Goal: Information Seeking & Learning: Learn about a topic

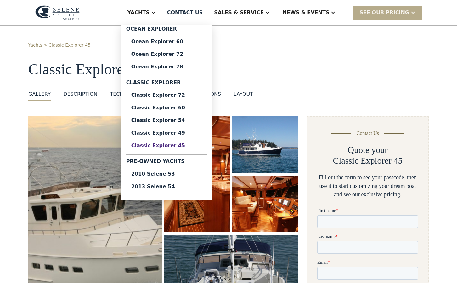
click at [191, 146] on div "Classic Explorer 45" at bounding box center [166, 145] width 71 height 5
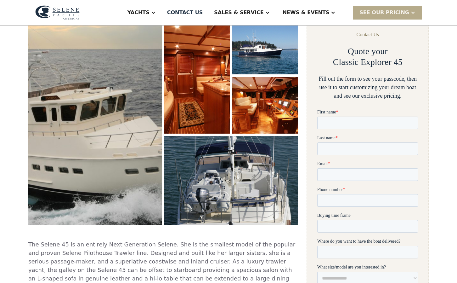
scroll to position [118, 0]
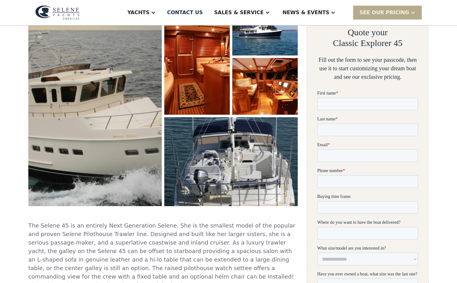
click at [256, 164] on img "open lightbox" at bounding box center [231, 162] width 142 height 94
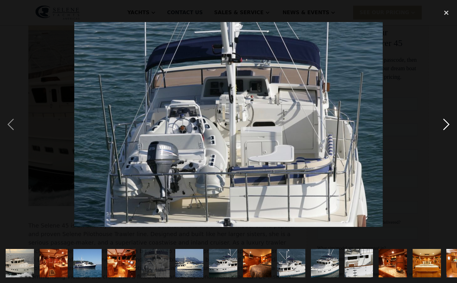
click at [446, 122] on div "next image" at bounding box center [446, 125] width 21 height 238
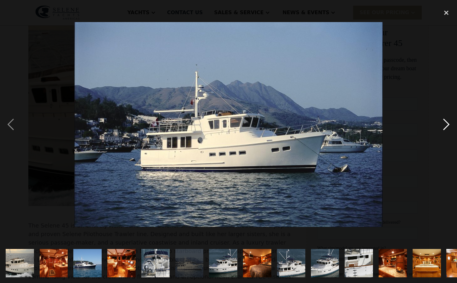
click at [446, 122] on div "next image" at bounding box center [446, 125] width 21 height 238
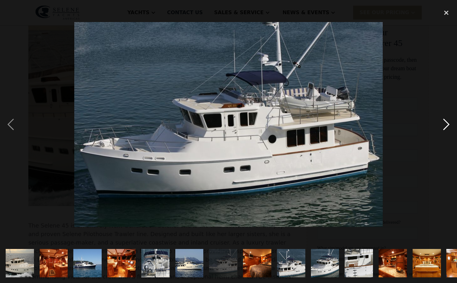
click at [446, 122] on div "next image" at bounding box center [446, 125] width 21 height 238
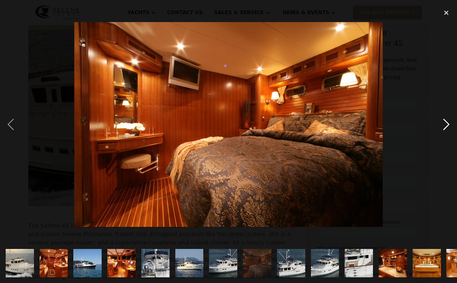
scroll to position [0, 0]
click at [446, 122] on div "next image" at bounding box center [446, 125] width 21 height 238
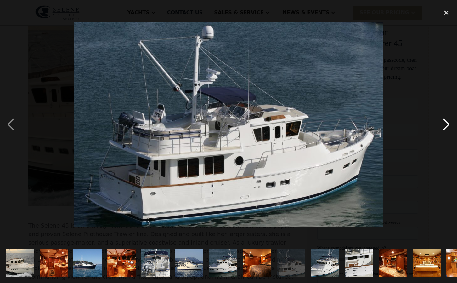
click at [446, 122] on div "next image" at bounding box center [446, 125] width 21 height 238
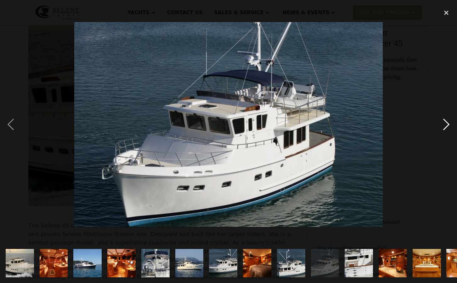
click at [446, 122] on div "next image" at bounding box center [446, 125] width 21 height 238
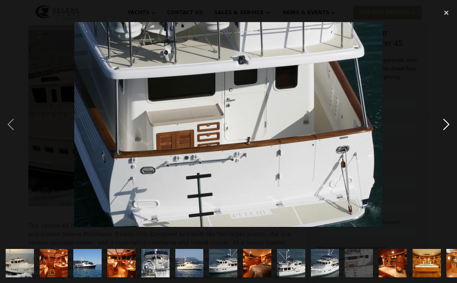
click at [446, 122] on div "next image" at bounding box center [446, 125] width 21 height 238
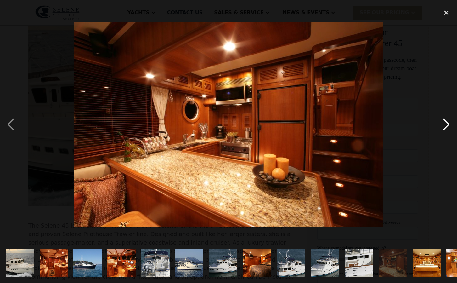
click at [446, 124] on div "next image" at bounding box center [446, 125] width 21 height 238
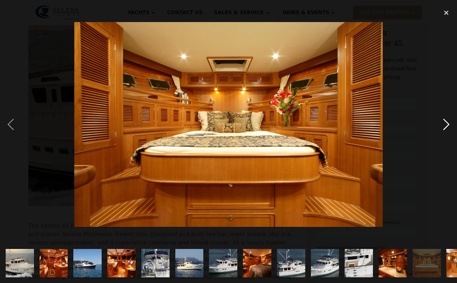
click at [445, 123] on div "next image" at bounding box center [446, 125] width 21 height 238
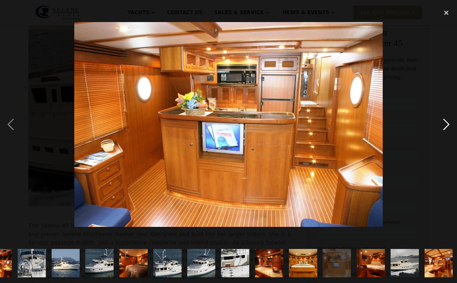
scroll to position [0, 125]
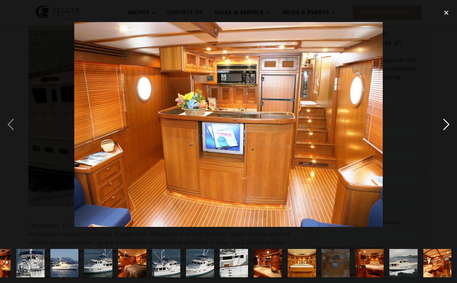
click at [446, 124] on div "next image" at bounding box center [446, 125] width 21 height 238
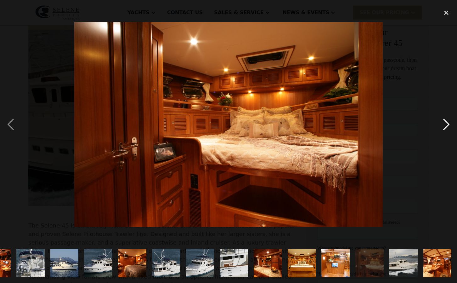
click at [445, 125] on div "next image" at bounding box center [446, 125] width 21 height 238
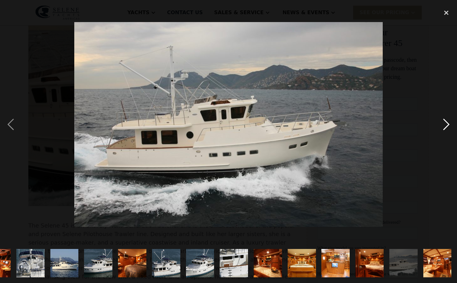
click at [445, 125] on div "next image" at bounding box center [446, 125] width 21 height 238
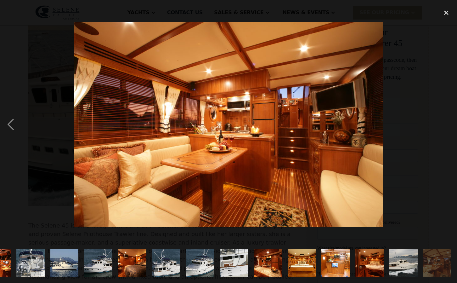
click at [348, 120] on img at bounding box center [228, 124] width 309 height 205
click at [445, 13] on div "close lightbox" at bounding box center [446, 13] width 21 height 14
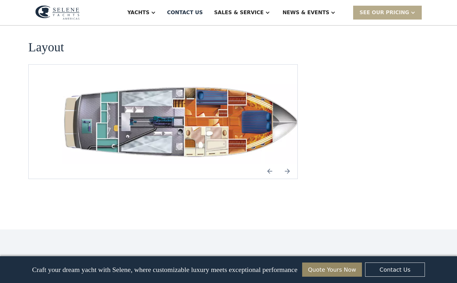
scroll to position [923, 0]
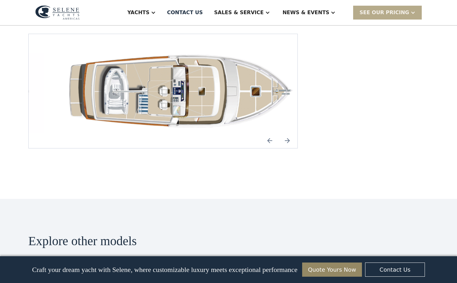
click at [269, 133] on img "Previous slide" at bounding box center [269, 140] width 15 height 15
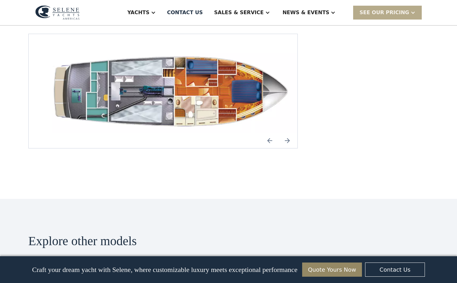
click at [271, 133] on img "Previous slide" at bounding box center [269, 140] width 15 height 15
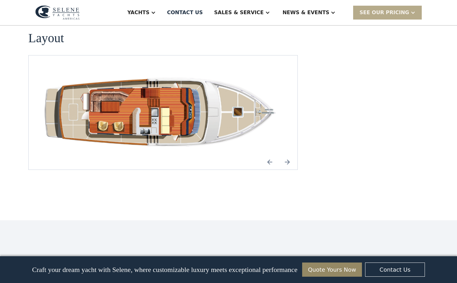
scroll to position [898, 0]
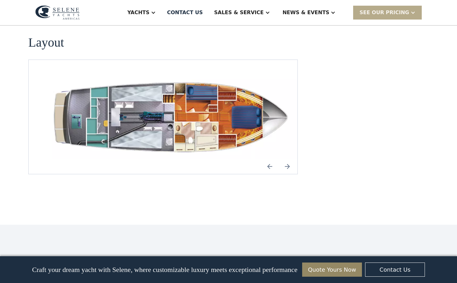
click at [270, 159] on img "Previous slide" at bounding box center [269, 166] width 15 height 15
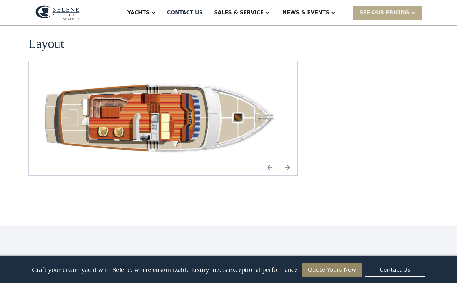
scroll to position [896, 0]
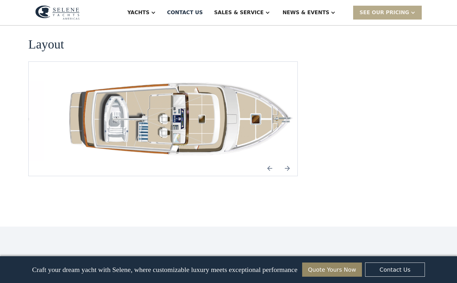
click at [270, 161] on img "Previous slide" at bounding box center [269, 168] width 15 height 15
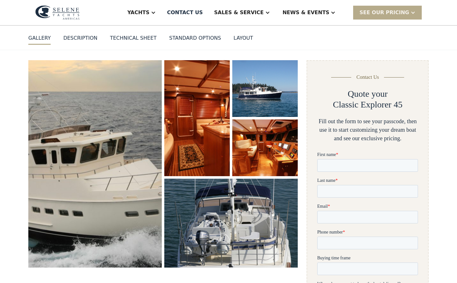
scroll to position [55, 0]
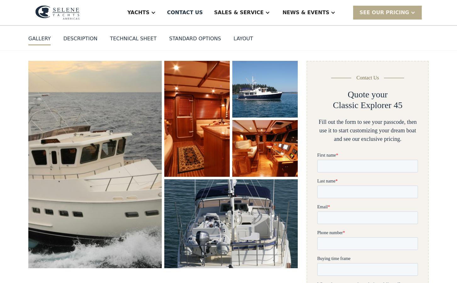
click at [182, 98] on img "open lightbox" at bounding box center [197, 119] width 68 height 120
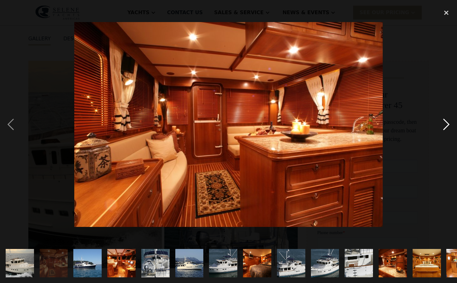
click at [445, 124] on div "next image" at bounding box center [446, 125] width 21 height 238
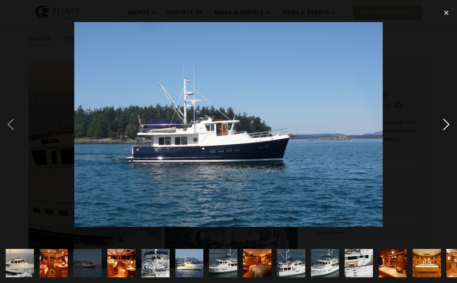
click at [445, 124] on div "next image" at bounding box center [446, 125] width 21 height 238
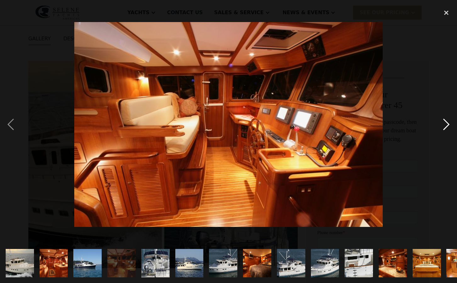
click at [445, 124] on div "next image" at bounding box center [446, 125] width 21 height 238
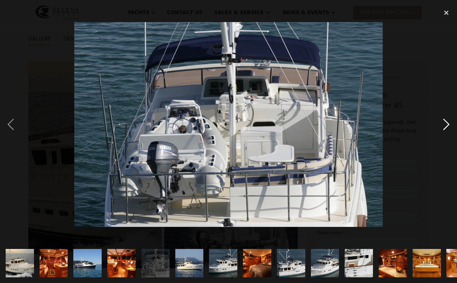
click at [445, 124] on div "next image" at bounding box center [446, 125] width 21 height 238
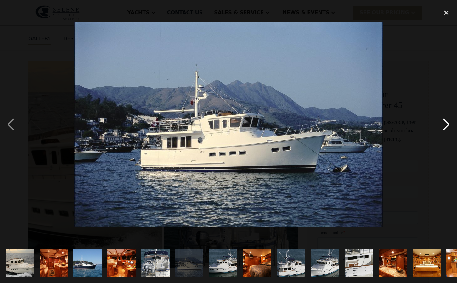
click at [445, 124] on div "next image" at bounding box center [446, 125] width 21 height 238
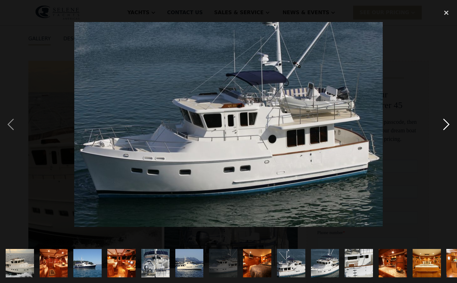
click at [445, 124] on div "next image" at bounding box center [446, 125] width 21 height 238
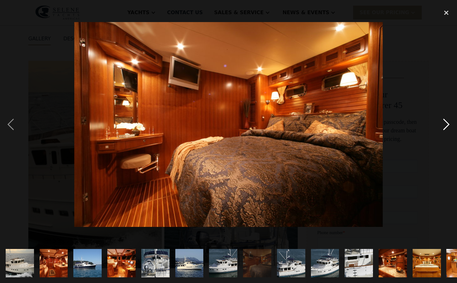
click at [445, 124] on div "next image" at bounding box center [446, 125] width 21 height 238
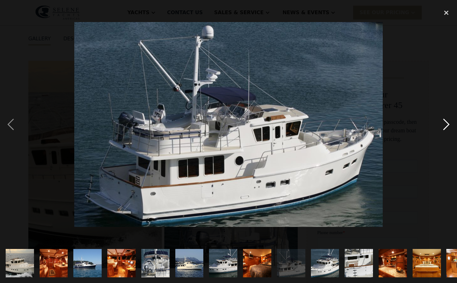
click at [445, 124] on div "next image" at bounding box center [446, 125] width 21 height 238
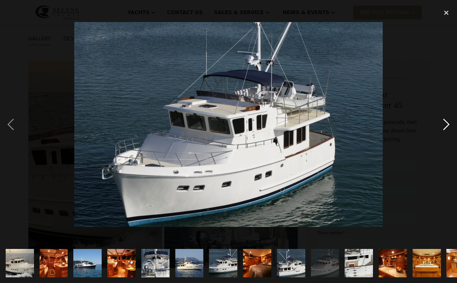
click at [445, 124] on div "next image" at bounding box center [446, 125] width 21 height 238
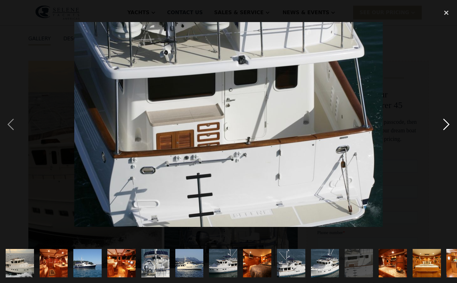
click at [445, 124] on div "next image" at bounding box center [446, 125] width 21 height 238
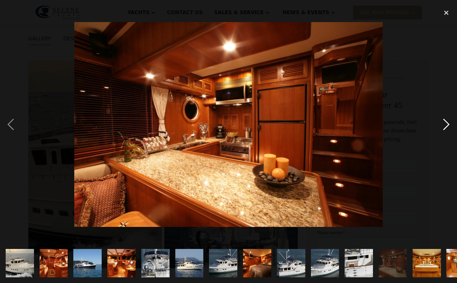
click at [445, 124] on div "next image" at bounding box center [446, 125] width 21 height 238
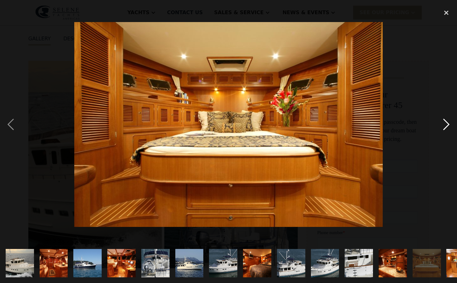
click at [445, 124] on div "next image" at bounding box center [446, 125] width 21 height 238
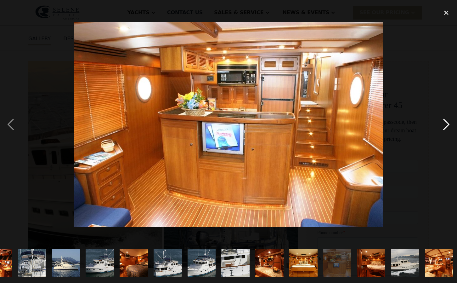
scroll to position [0, 125]
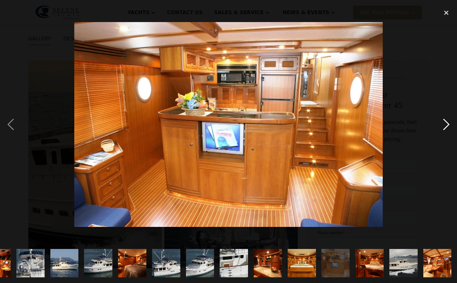
click at [445, 124] on div "next image" at bounding box center [446, 125] width 21 height 238
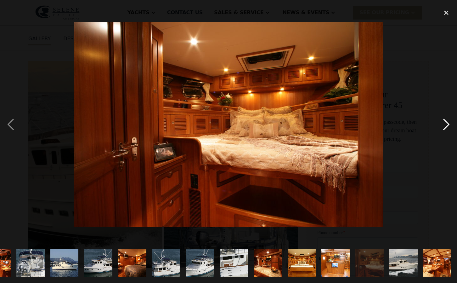
click at [443, 122] on div "next image" at bounding box center [446, 125] width 21 height 238
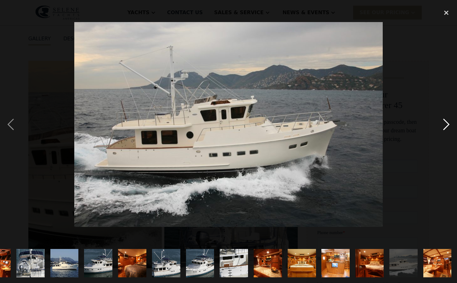
click at [443, 122] on div "next image" at bounding box center [446, 125] width 21 height 238
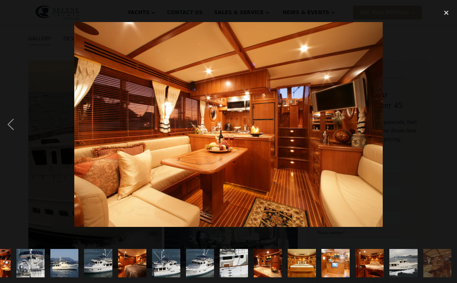
click at [443, 122] on div "next image" at bounding box center [446, 125] width 21 height 238
click at [447, 13] on div "close lightbox" at bounding box center [446, 13] width 21 height 14
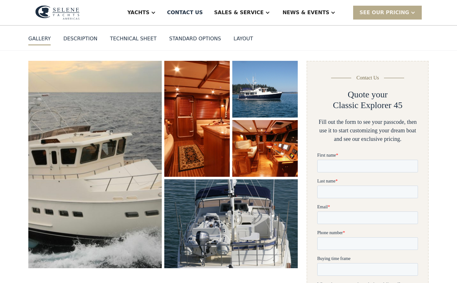
scroll to position [0, 0]
